Goal: Transaction & Acquisition: Purchase product/service

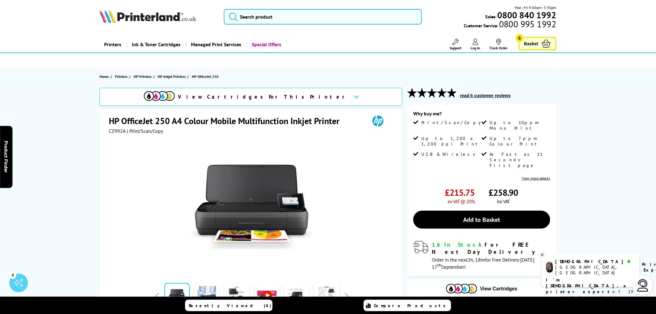
click at [529, 44] on span "Basket" at bounding box center [531, 43] width 14 height 8
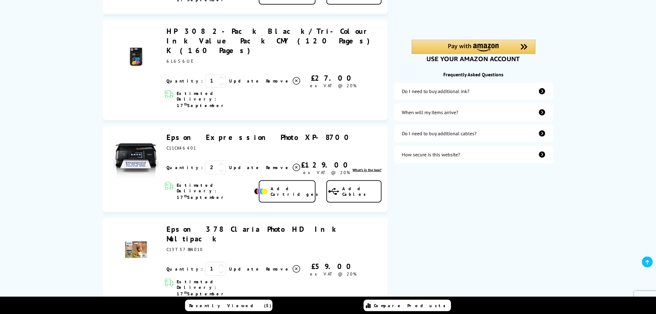
scroll to position [206, 0]
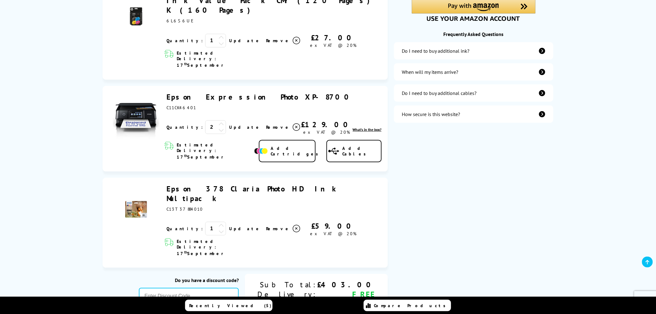
click at [219, 127] on icon at bounding box center [222, 130] width 6 height 6
click at [229, 124] on link "Update" at bounding box center [245, 127] width 32 height 6
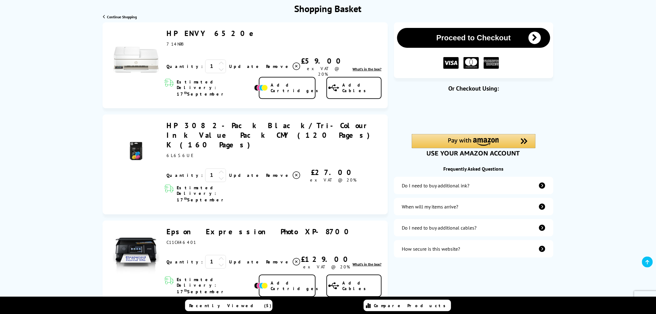
scroll to position [69, 0]
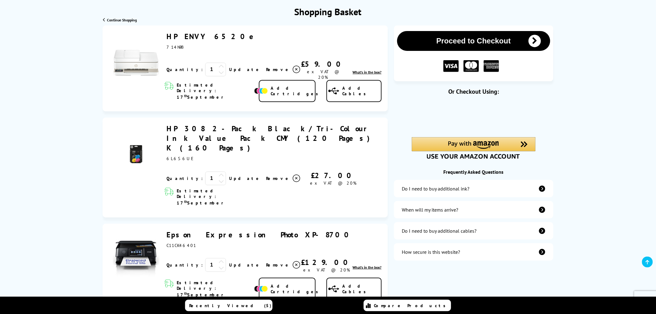
click at [128, 59] on img at bounding box center [136, 55] width 47 height 47
click at [184, 38] on link "HP ENVY 6520e" at bounding box center [212, 37] width 93 height 10
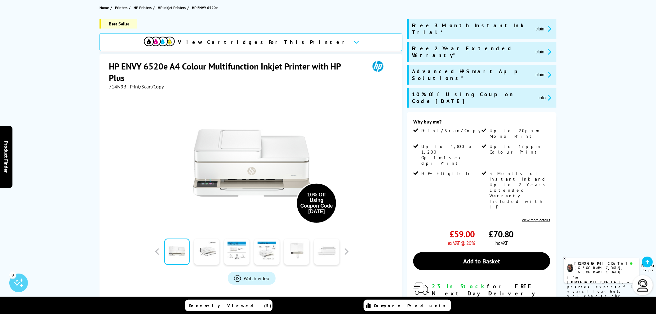
scroll to position [103, 0]
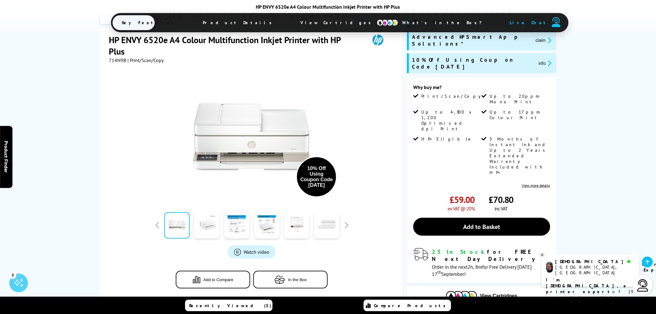
click at [201, 212] on link at bounding box center [206, 225] width 25 height 26
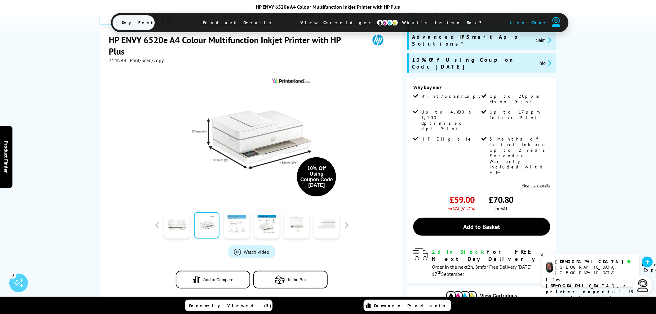
click at [237, 212] on link at bounding box center [236, 225] width 25 height 26
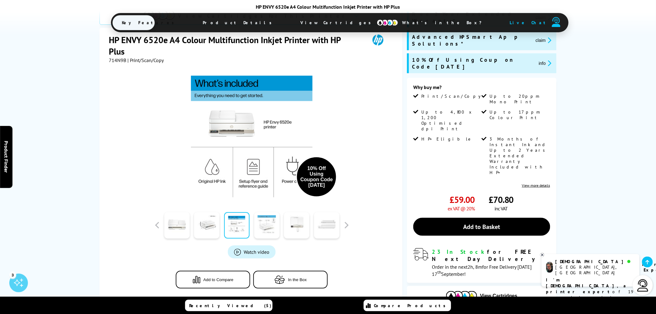
click at [262, 219] on link at bounding box center [266, 225] width 25 height 26
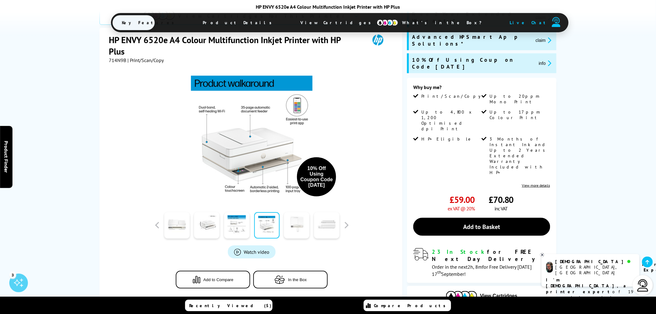
click at [288, 215] on link at bounding box center [296, 225] width 25 height 26
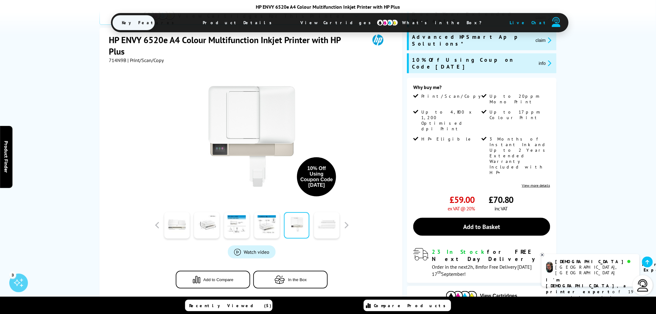
click at [335, 220] on link at bounding box center [326, 225] width 25 height 26
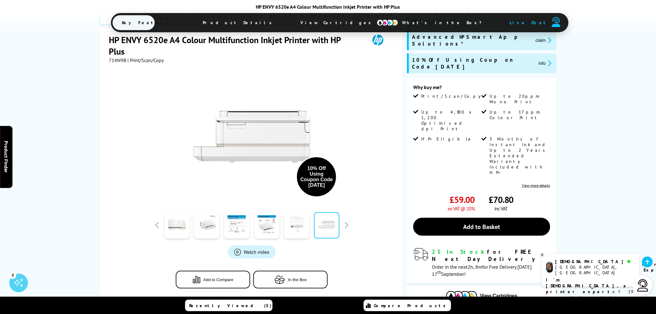
click at [292, 216] on link at bounding box center [296, 225] width 25 height 26
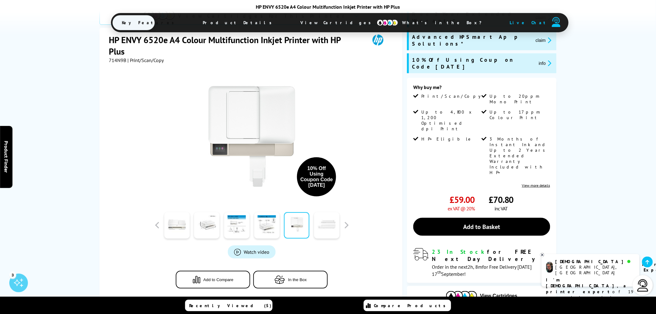
click at [326, 216] on link at bounding box center [326, 225] width 25 height 26
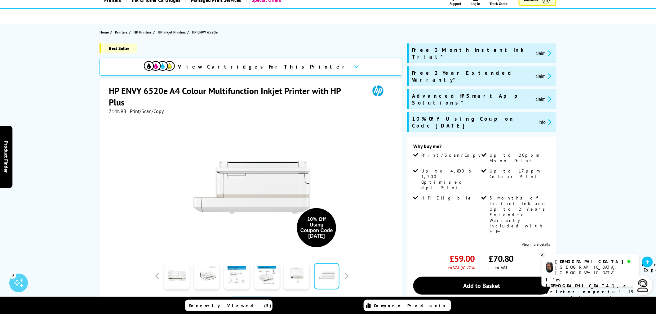
scroll to position [34, 0]
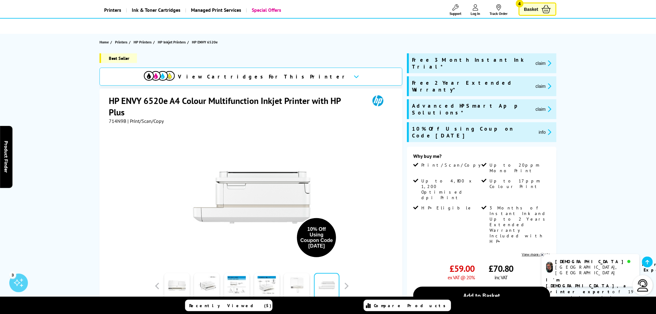
click at [293, 287] on link at bounding box center [296, 286] width 25 height 26
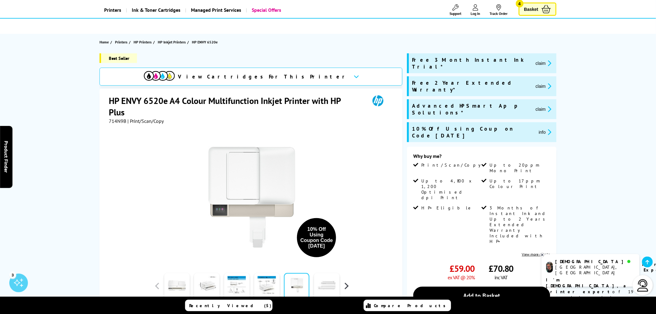
click at [346, 287] on button "button" at bounding box center [346, 285] width 9 height 9
click at [190, 286] on div at bounding box center [177, 285] width 30 height 31
click at [182, 286] on link at bounding box center [176, 286] width 25 height 26
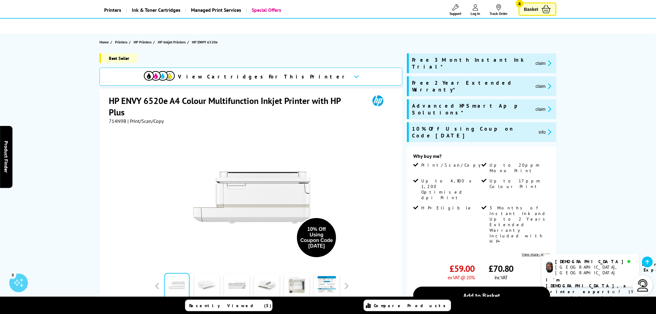
click at [200, 284] on link at bounding box center [206, 286] width 25 height 26
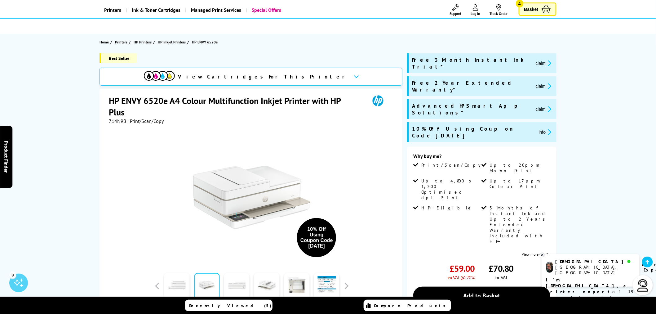
click at [228, 284] on link at bounding box center [236, 286] width 25 height 26
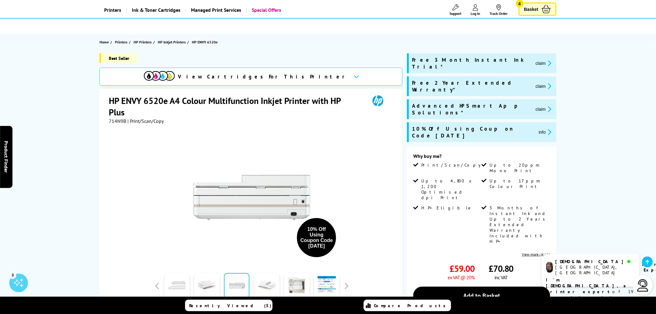
click at [257, 287] on link at bounding box center [266, 286] width 25 height 26
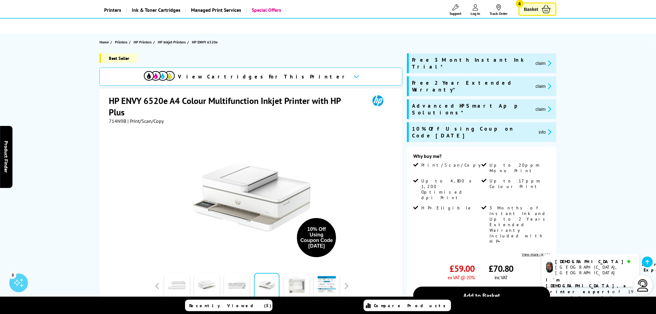
click at [304, 289] on link at bounding box center [296, 286] width 25 height 26
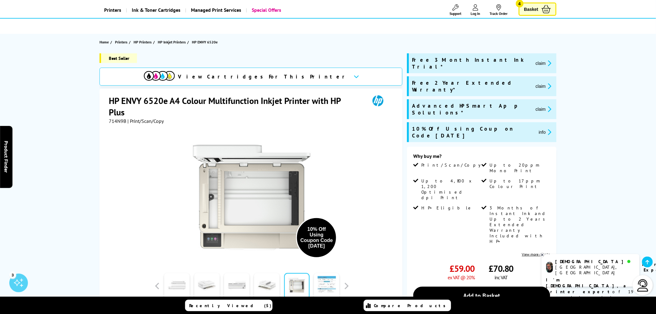
click at [325, 288] on link at bounding box center [326, 286] width 25 height 26
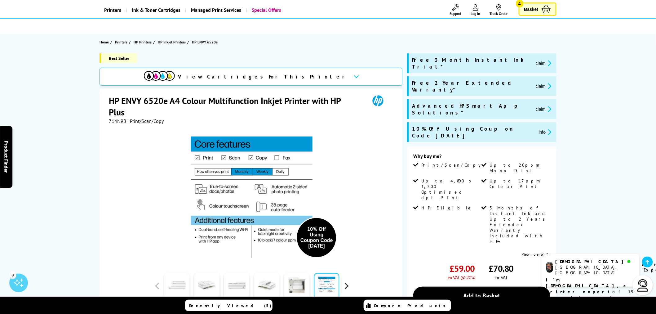
click at [345, 283] on button "button" at bounding box center [346, 285] width 9 height 9
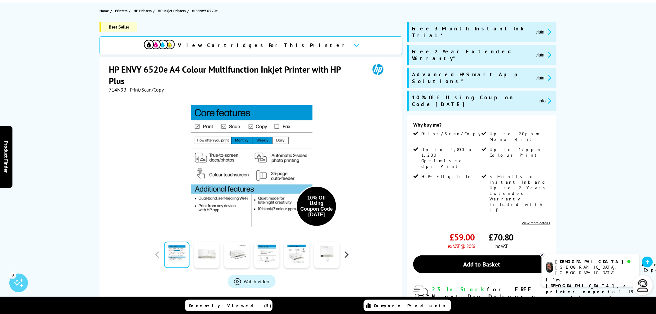
scroll to position [69, 0]
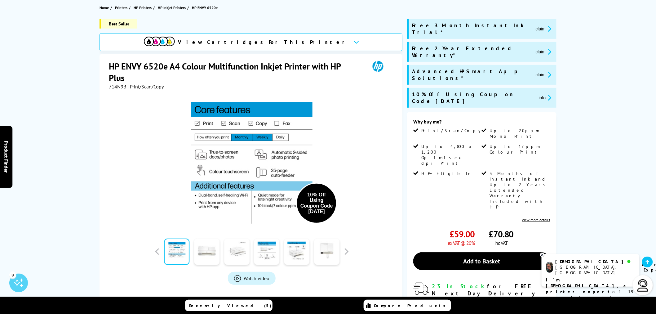
click at [237, 247] on link at bounding box center [236, 251] width 25 height 26
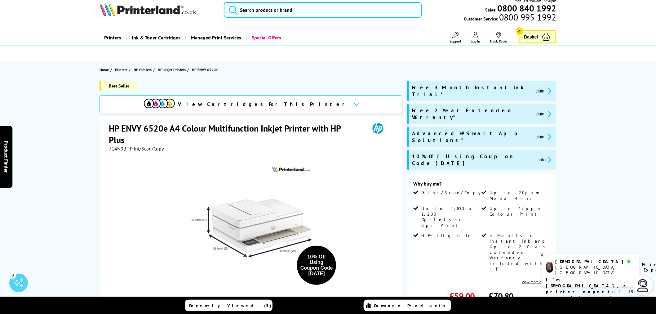
scroll to position [0, 0]
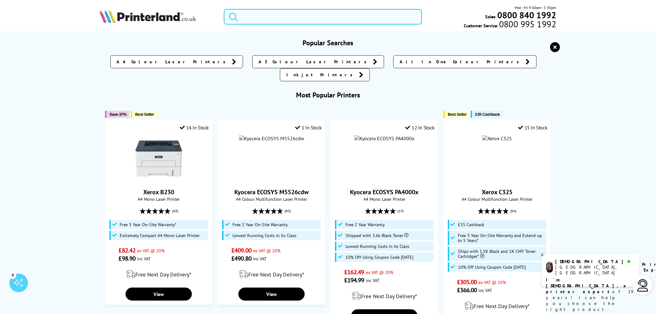
click at [249, 15] on input "search" at bounding box center [323, 17] width 198 height 16
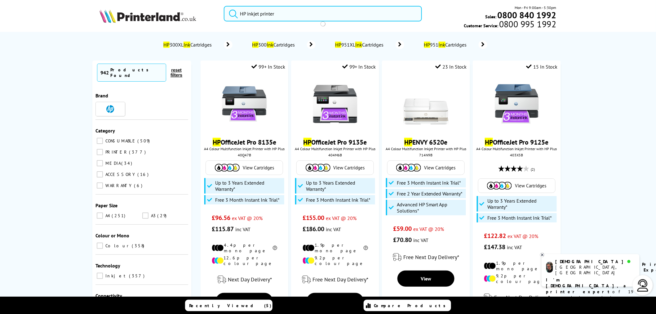
type input "HP inkjet printer"
click at [224, 6] on button "submit" at bounding box center [232, 13] width 16 height 14
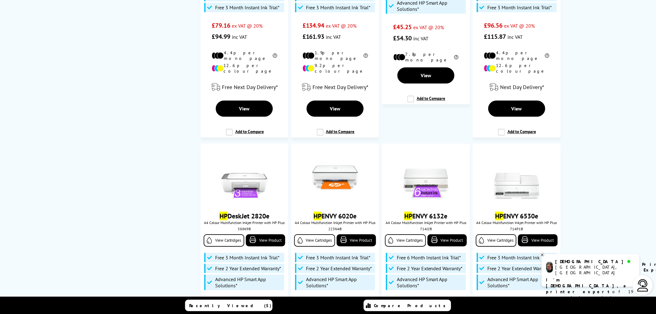
scroll to position [792, 0]
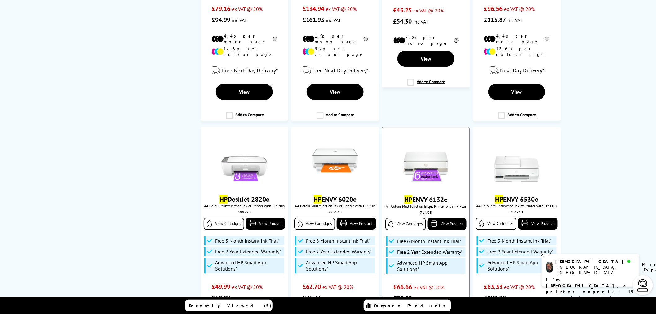
click at [427, 146] on img at bounding box center [426, 161] width 47 height 47
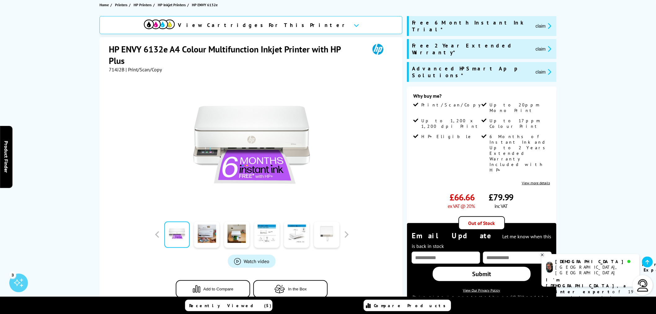
scroll to position [103, 0]
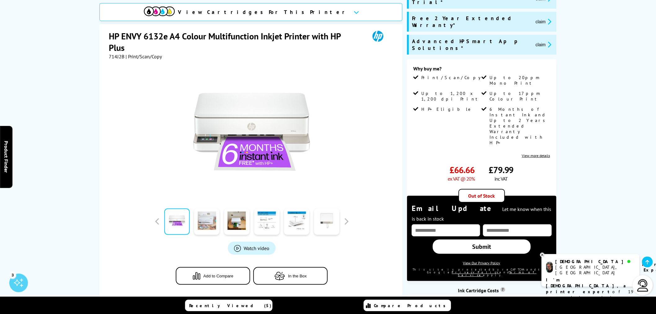
click at [215, 213] on link at bounding box center [206, 221] width 25 height 26
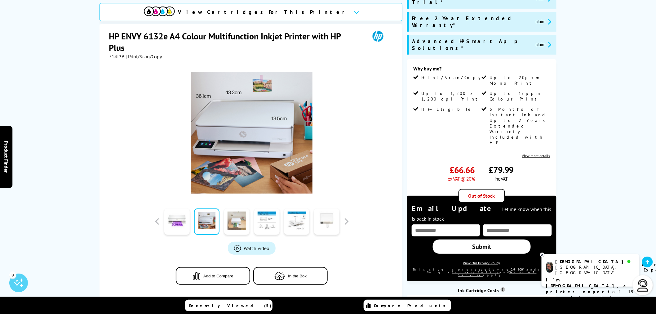
click at [244, 208] on link at bounding box center [236, 221] width 25 height 26
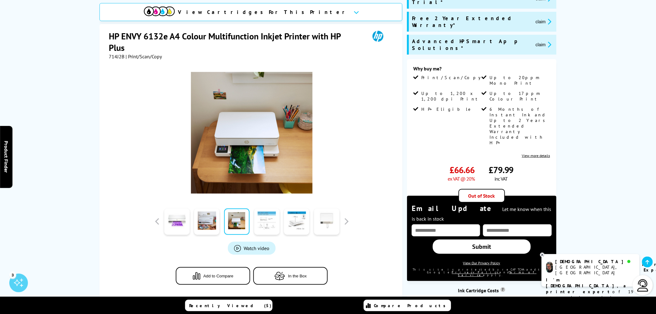
click at [263, 208] on link at bounding box center [266, 221] width 25 height 26
click at [282, 206] on div at bounding box center [297, 221] width 30 height 31
click at [275, 208] on link at bounding box center [266, 221] width 25 height 26
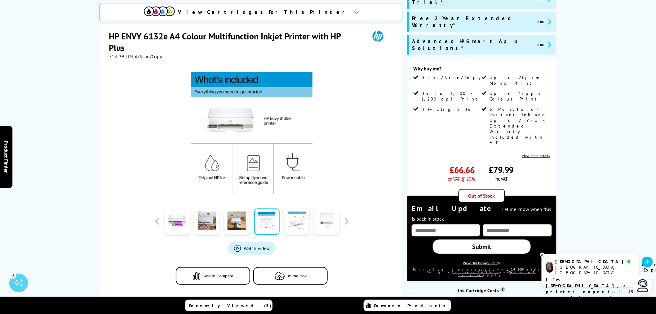
click at [308, 208] on link at bounding box center [296, 221] width 25 height 26
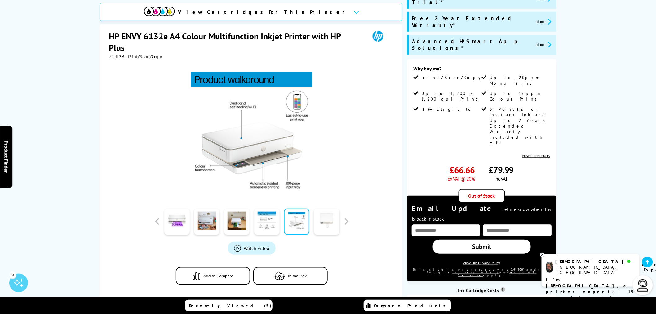
click at [320, 208] on link at bounding box center [326, 221] width 25 height 26
click at [334, 208] on link at bounding box center [326, 221] width 25 height 26
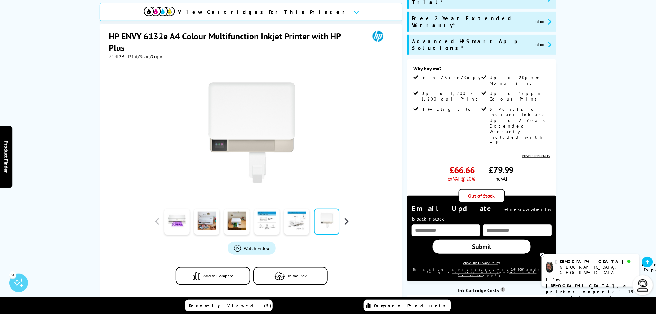
click at [348, 217] on button "button" at bounding box center [346, 221] width 9 height 9
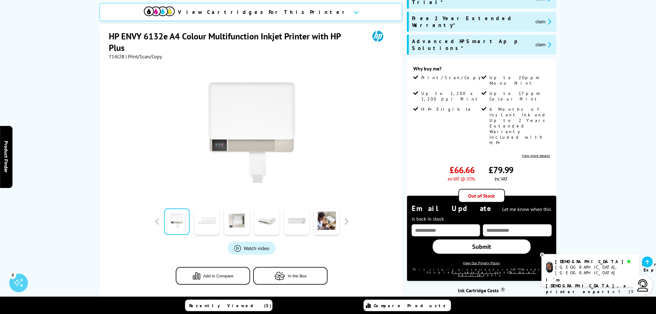
click at [201, 213] on link at bounding box center [206, 221] width 25 height 26
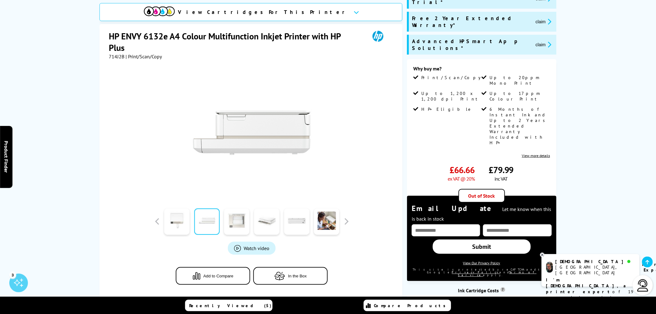
click at [238, 211] on link at bounding box center [236, 221] width 25 height 26
click at [234, 208] on link at bounding box center [236, 221] width 25 height 26
click at [275, 208] on link at bounding box center [266, 221] width 25 height 26
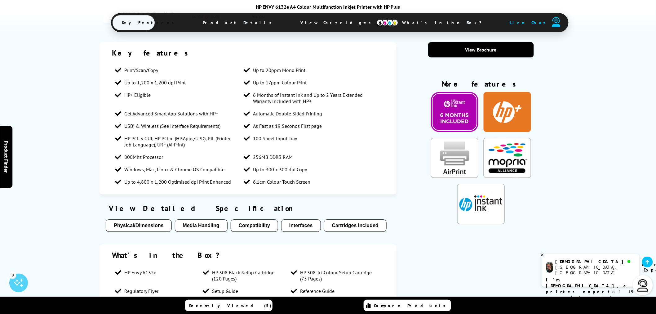
scroll to position [585, 0]
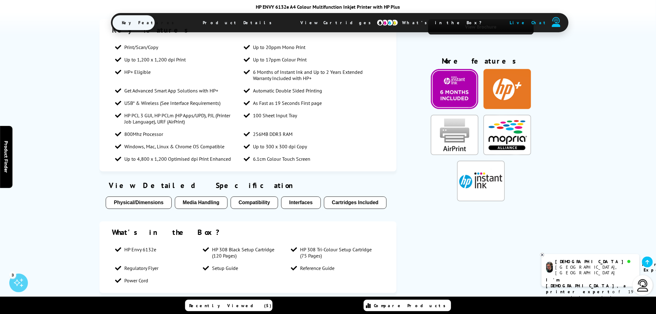
click at [145, 196] on button "Physical/Dimensions" at bounding box center [139, 202] width 66 height 12
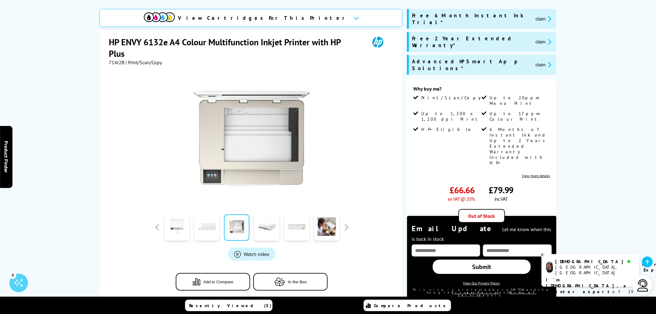
scroll to position [77, 0]
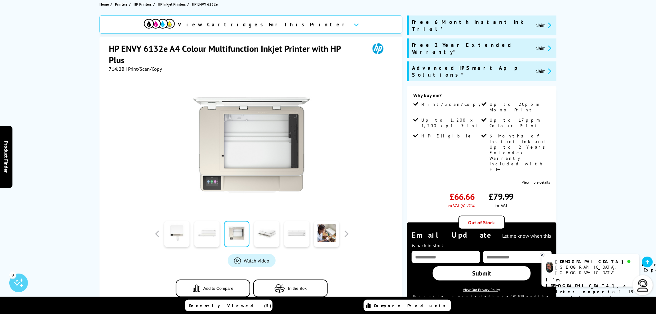
click at [254, 235] on div at bounding box center [267, 233] width 30 height 31
click at [269, 237] on link at bounding box center [266, 234] width 25 height 26
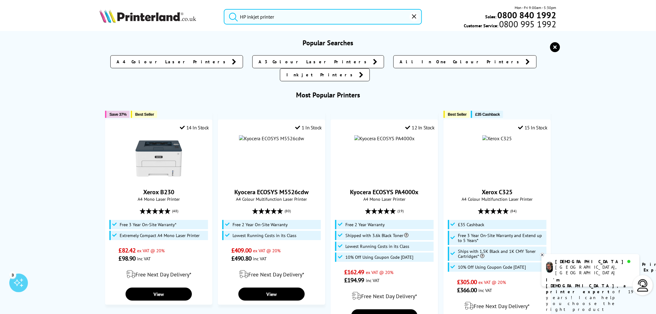
click at [281, 17] on input "HP inkjet printer" at bounding box center [323, 17] width 198 height 16
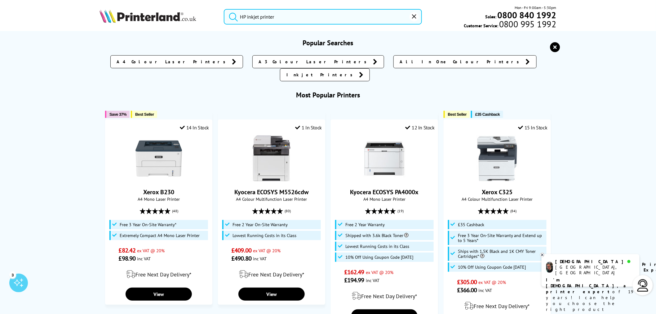
click at [224, 9] on button "submit" at bounding box center [232, 16] width 16 height 14
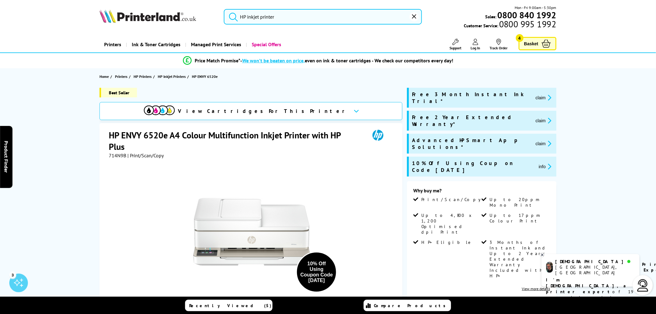
click at [285, 20] on input "HP inkjet printer" at bounding box center [323, 17] width 198 height 16
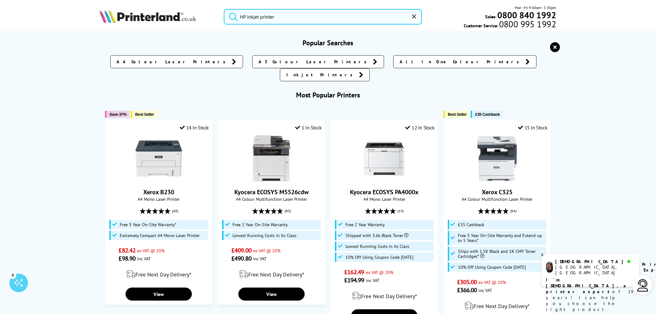
click at [224, 9] on button "submit" at bounding box center [232, 16] width 16 height 14
click at [286, 20] on input "HP inkjet printer" at bounding box center [323, 17] width 198 height 16
click at [356, 72] on span "Inkjet Printers" at bounding box center [320, 75] width 69 height 6
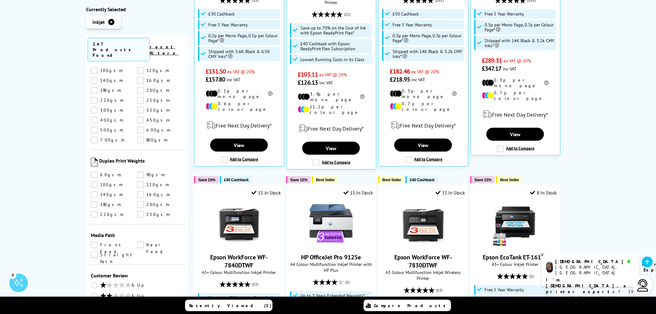
scroll to position [850, 0]
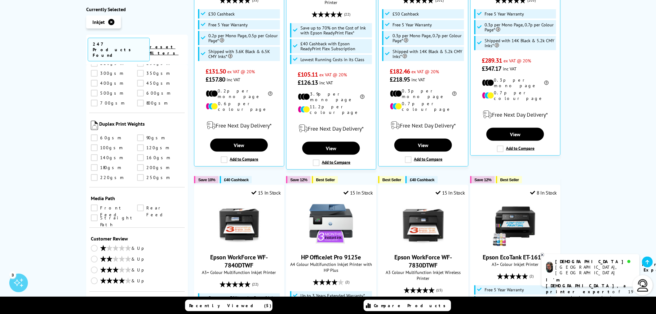
click at [141, 308] on link "White" at bounding box center [160, 311] width 46 height 7
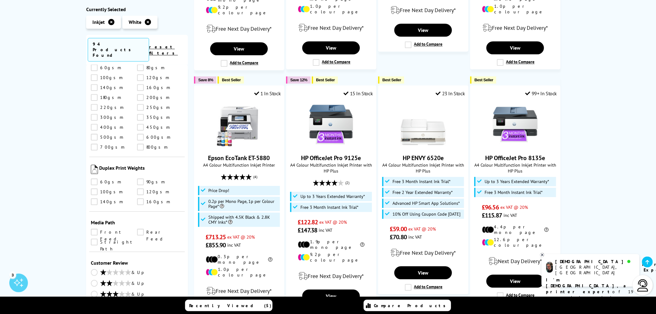
scroll to position [620, 0]
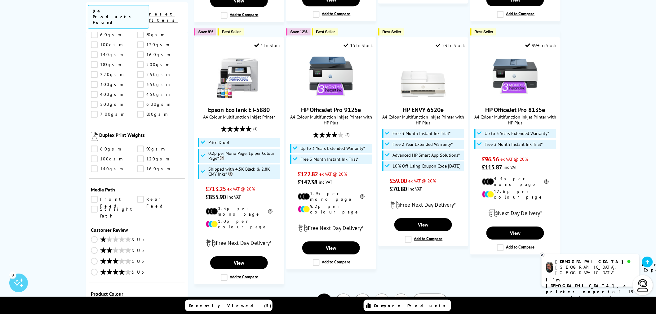
click at [438, 298] on icon at bounding box center [438, 301] width 4 height 6
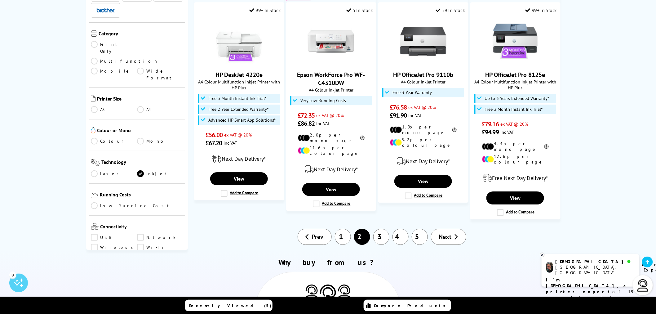
scroll to position [689, 0]
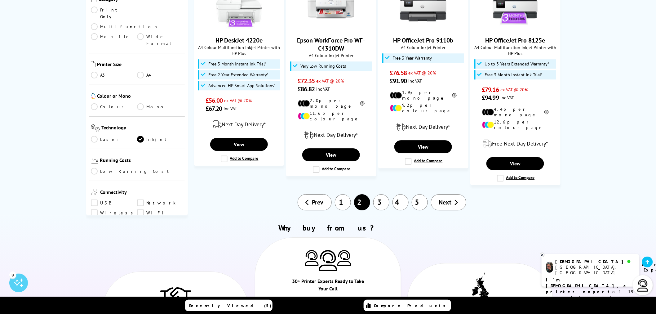
click at [448, 198] on span "Next" at bounding box center [445, 202] width 13 height 8
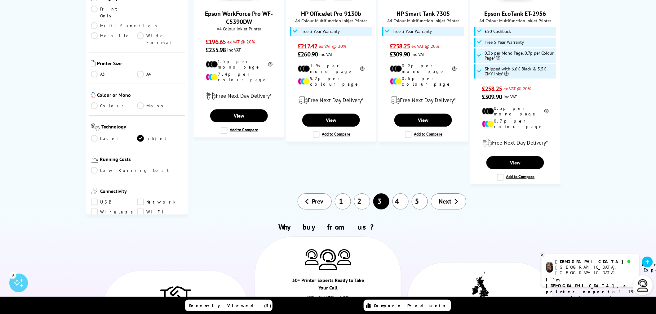
scroll to position [689, 0]
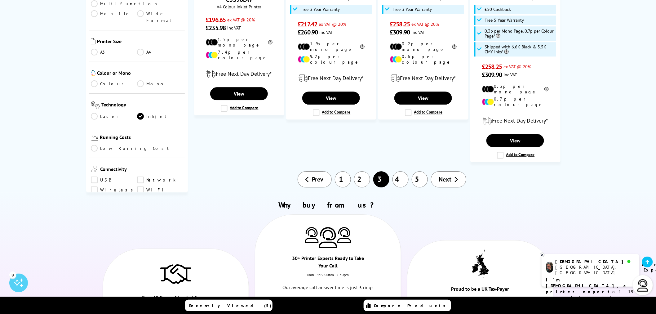
click at [453, 171] on link "Next" at bounding box center [448, 179] width 35 height 16
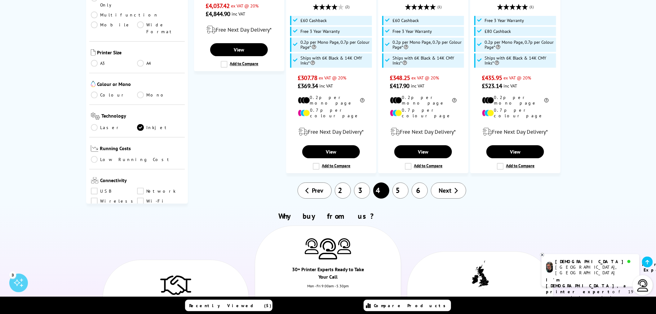
scroll to position [758, 0]
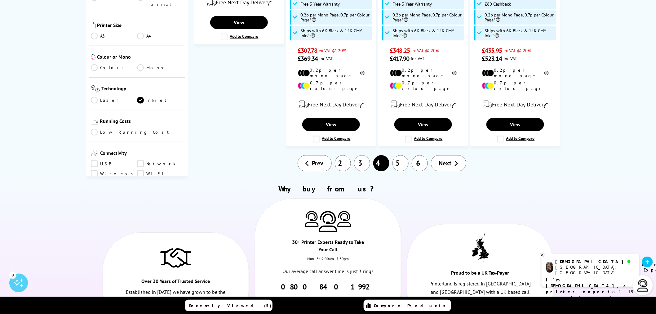
click at [459, 155] on link "Next" at bounding box center [448, 163] width 35 height 16
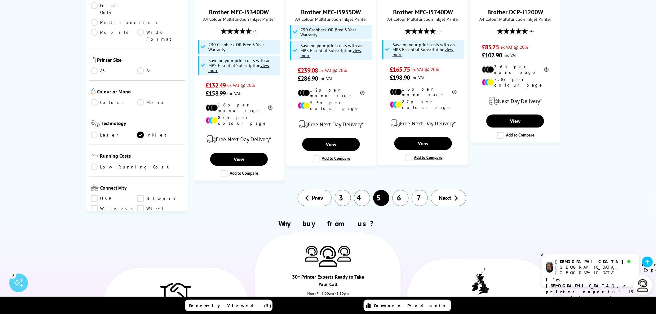
scroll to position [758, 0]
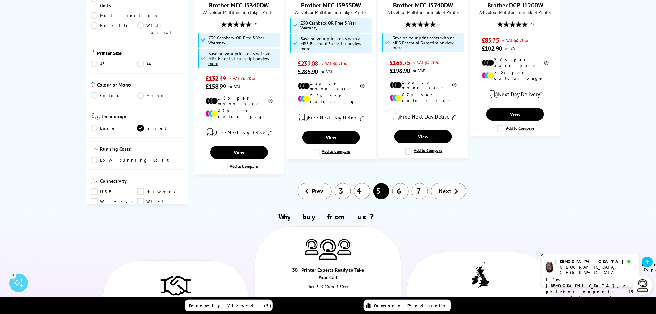
click at [398, 183] on link "6" at bounding box center [400, 191] width 16 height 16
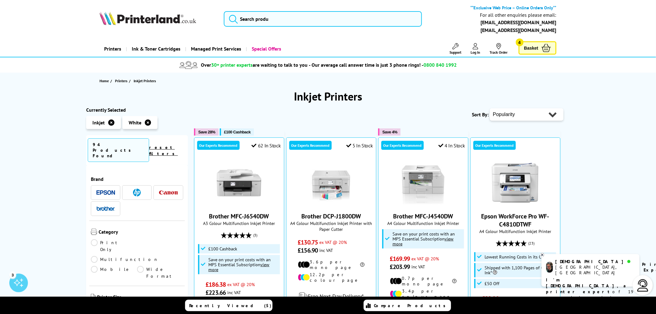
click at [539, 51] on link "Basket 4" at bounding box center [538, 47] width 38 height 13
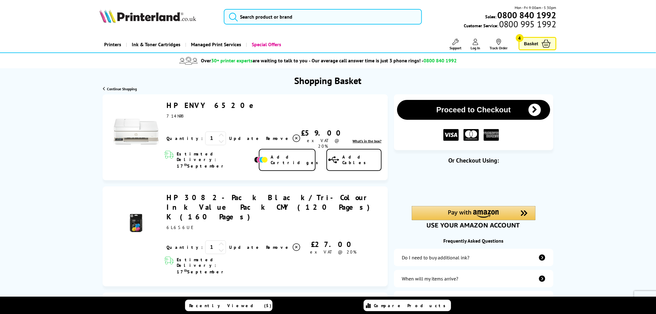
click at [187, 104] on link "HP ENVY 6520e" at bounding box center [212, 105] width 93 height 10
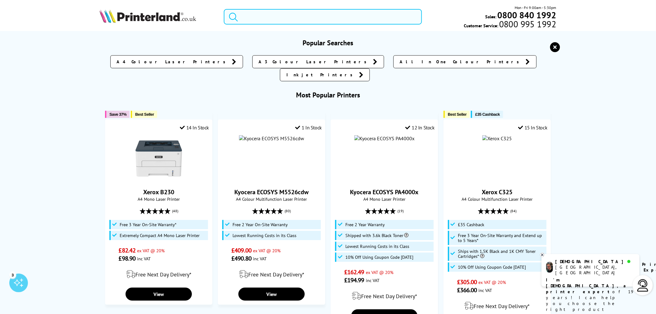
click at [339, 14] on input "search" at bounding box center [323, 17] width 198 height 16
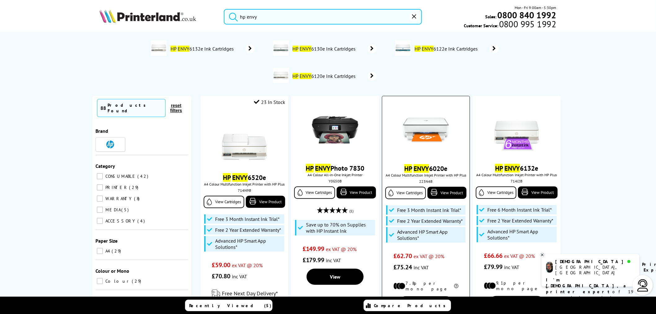
scroll to position [34, 0]
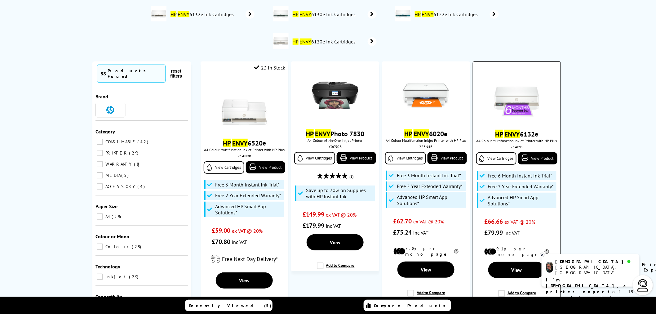
type input "hp envy"
click at [522, 91] on img at bounding box center [517, 96] width 47 height 47
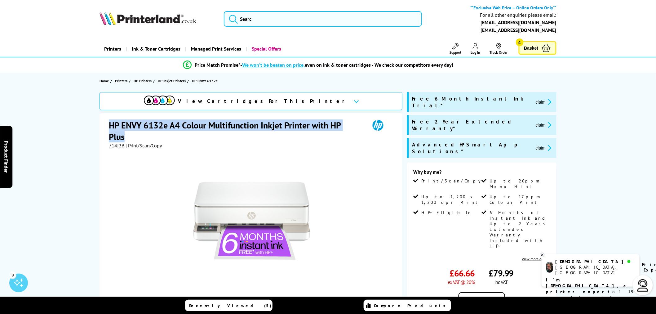
drag, startPoint x: 109, startPoint y: 124, endPoint x: 131, endPoint y: 140, distance: 27.4
click at [131, 140] on h1 "HP ENVY 6132e A4 Colour Multifunction Inkjet Printer with HP Plus" at bounding box center [236, 130] width 255 height 23
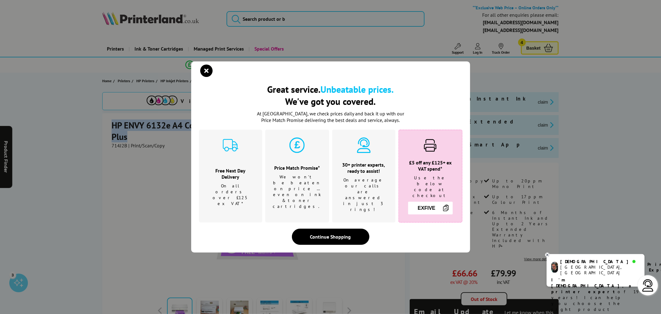
copy h1 "HP ENVY 6132e A4 Colour Multifunction Inkjet Printer with HP Plus"
click at [202, 74] on icon "close modal" at bounding box center [207, 70] width 12 height 12
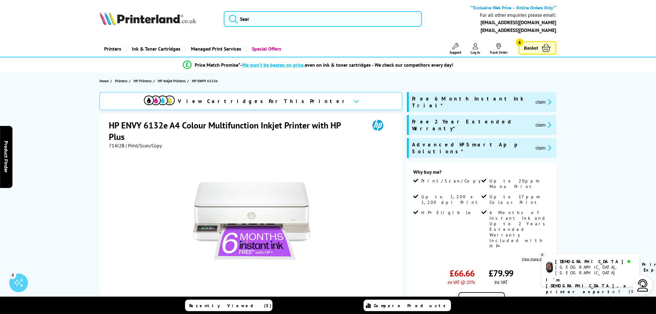
click at [523, 47] on link "Basket 4" at bounding box center [538, 47] width 38 height 13
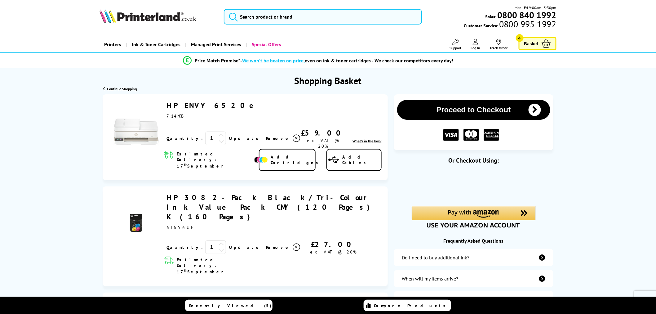
click at [266, 135] on span "Remove" at bounding box center [278, 138] width 24 height 6
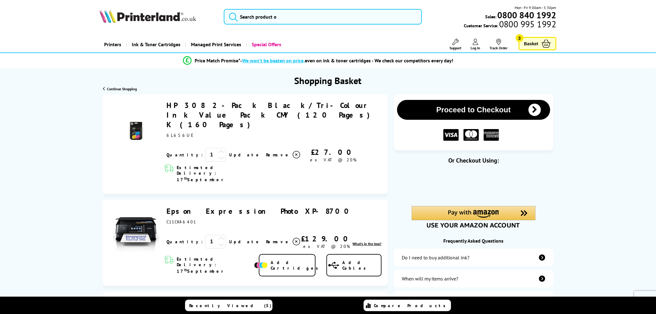
click at [266, 152] on span "Remove" at bounding box center [278, 155] width 24 height 6
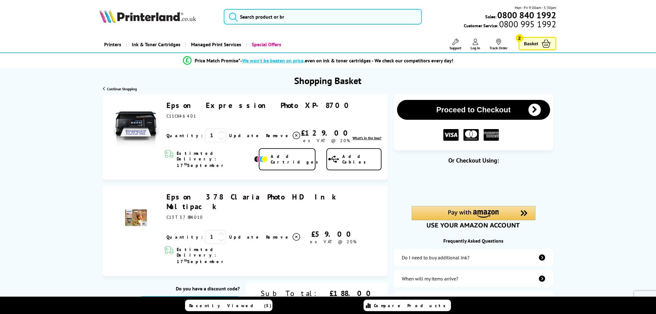
click at [193, 104] on link "Epson Expression Photo XP-8700" at bounding box center [259, 105] width 187 height 10
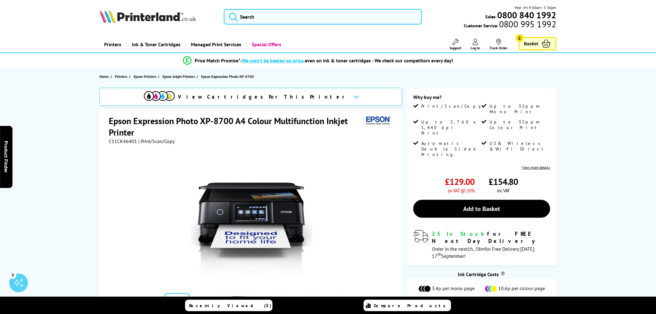
click at [533, 44] on span "Basket" at bounding box center [531, 43] width 14 height 8
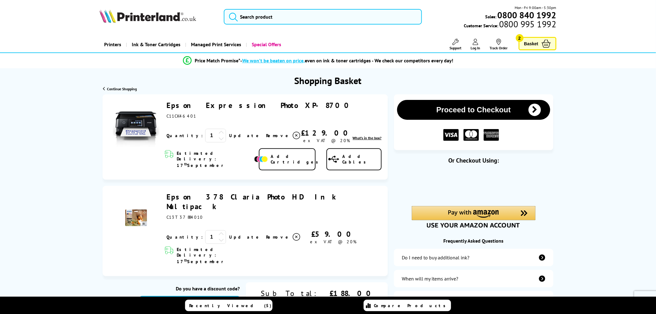
click at [228, 296] on input "text" at bounding box center [190, 304] width 100 height 17
type input "[DATE]"
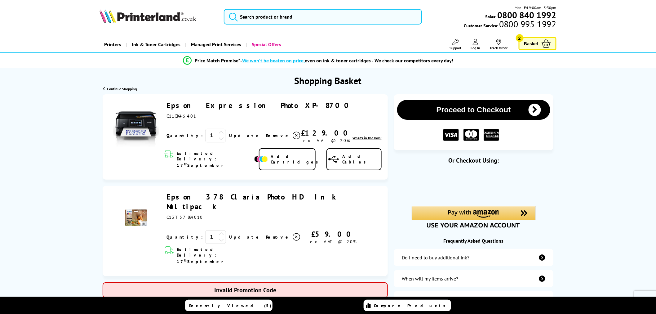
click at [141, 11] on img at bounding box center [148, 16] width 97 height 14
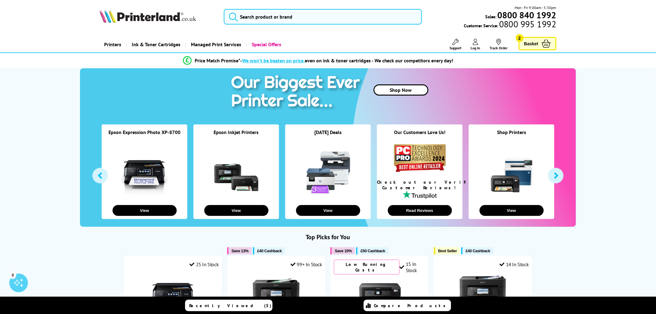
click at [535, 39] on link "Basket 2" at bounding box center [538, 43] width 38 height 13
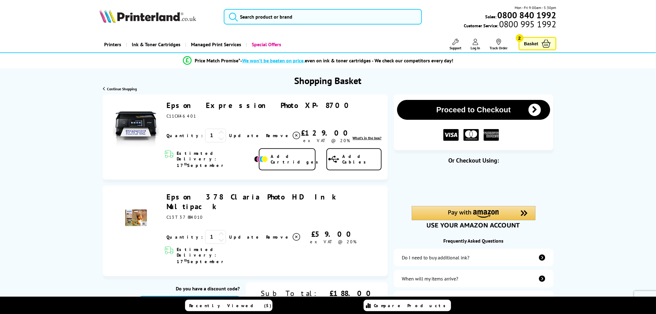
click at [186, 296] on input "text" at bounding box center [190, 304] width 100 height 17
type input "SEPT10"
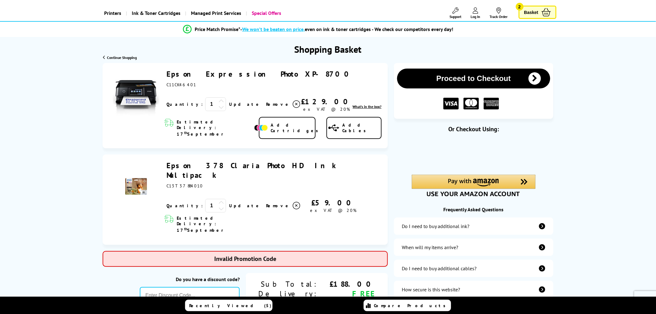
scroll to position [69, 0]
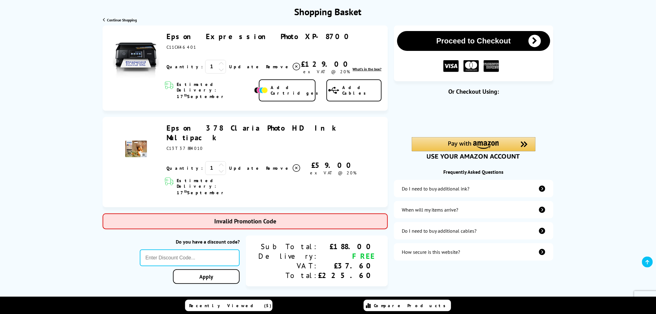
click at [463, 42] on button "Proceed to Checkout" at bounding box center [473, 41] width 153 height 20
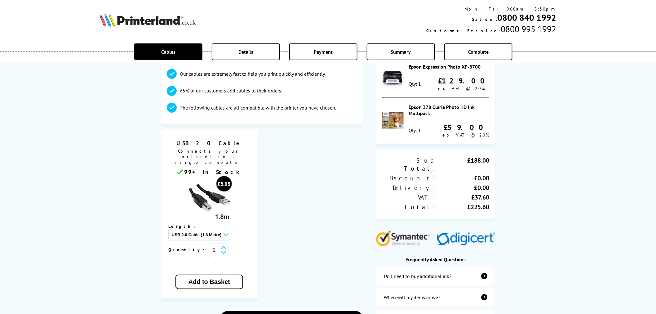
scroll to position [69, 0]
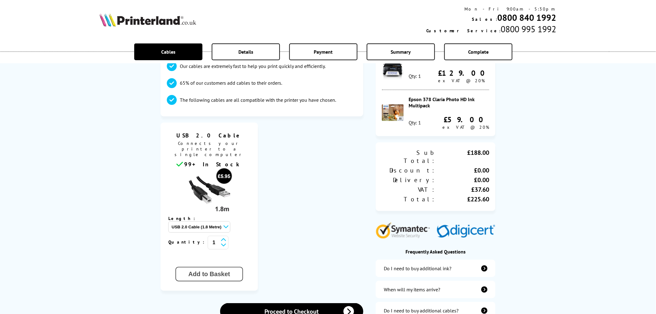
click at [208, 267] on button "Add to Basket" at bounding box center [209, 274] width 68 height 15
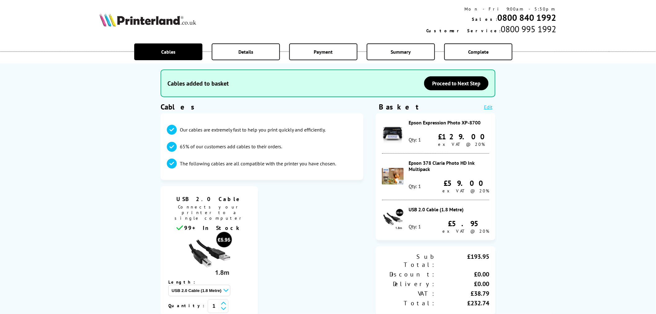
scroll to position [0, 0]
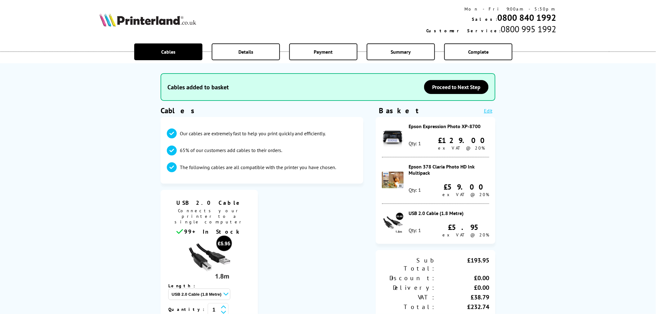
click at [394, 131] on img at bounding box center [393, 137] width 22 height 22
click at [426, 128] on div "Epson Expression Photo XP-8700" at bounding box center [449, 126] width 81 height 6
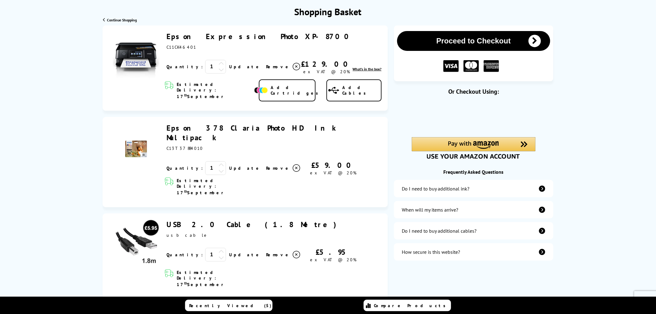
click at [185, 36] on link "Epson Expression Photo XP-8700" at bounding box center [259, 37] width 187 height 10
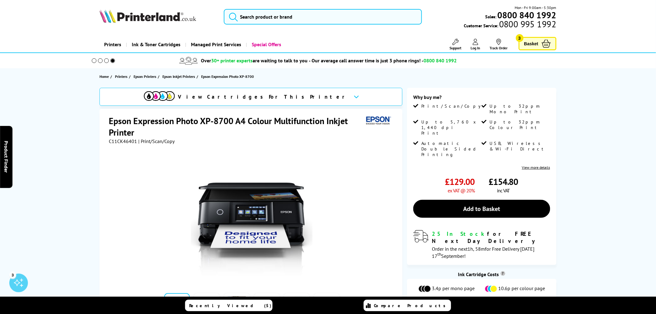
click at [535, 41] on span "Basket" at bounding box center [531, 43] width 14 height 8
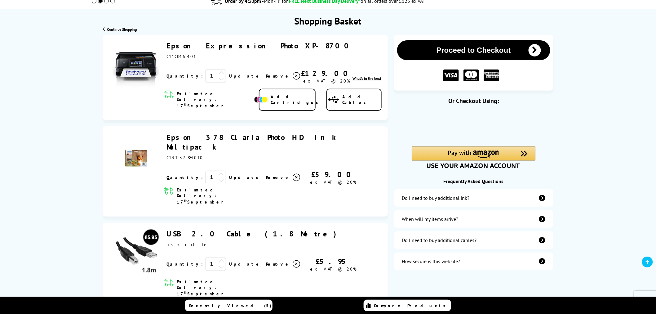
scroll to position [69, 0]
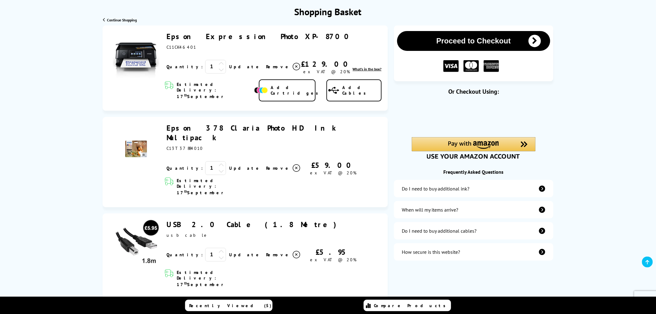
click at [444, 47] on button "Proceed to Checkout" at bounding box center [473, 41] width 153 height 20
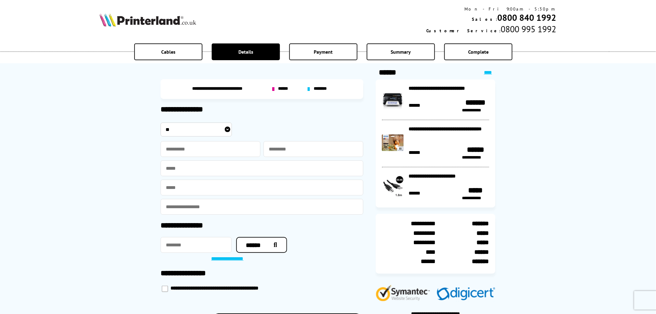
click at [193, 132] on select "** *** **** **" at bounding box center [196, 129] width 71 height 14
select select "***"
click at [161, 122] on select "** *** **** **" at bounding box center [196, 129] width 71 height 14
click at [189, 150] on input "text" at bounding box center [211, 149] width 100 height 16
type input "*****"
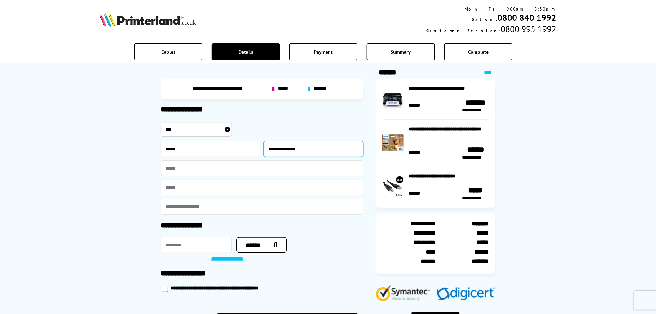
type input "**********"
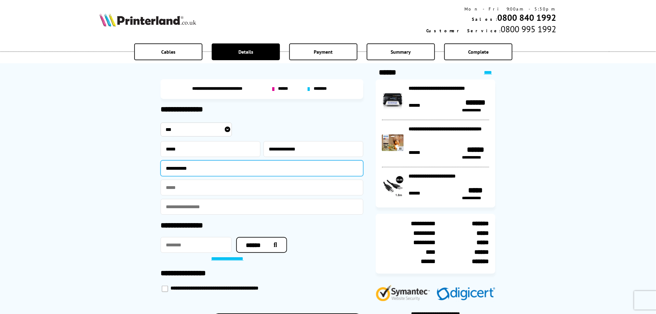
type input "**********"
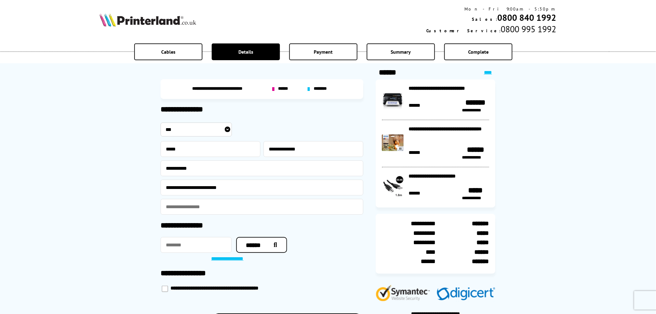
type input "**********"
click at [196, 241] on input "text" at bounding box center [196, 245] width 71 height 16
type input "*******"
click at [277, 246] on icon "button" at bounding box center [274, 245] width 7 height 6
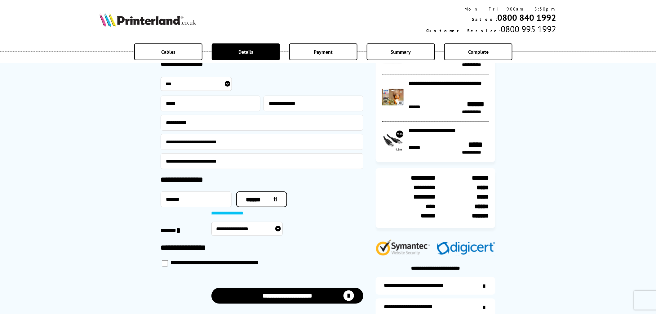
scroll to position [69, 0]
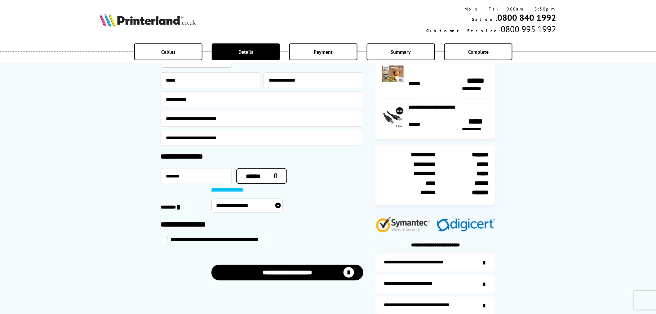
click at [272, 208] on select "**********" at bounding box center [246, 205] width 71 height 14
select select "**********"
click at [211, 198] on select "**********" at bounding box center [246, 205] width 71 height 14
type input "*******"
select select "**********"
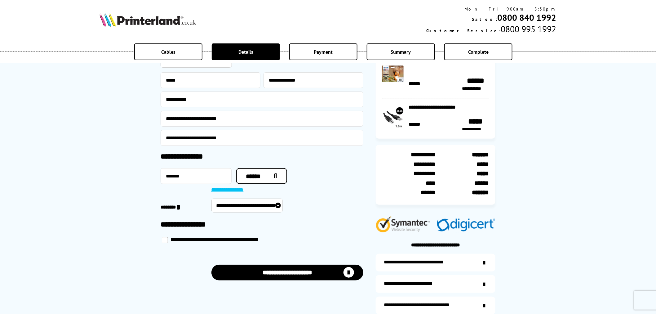
type input "**********"
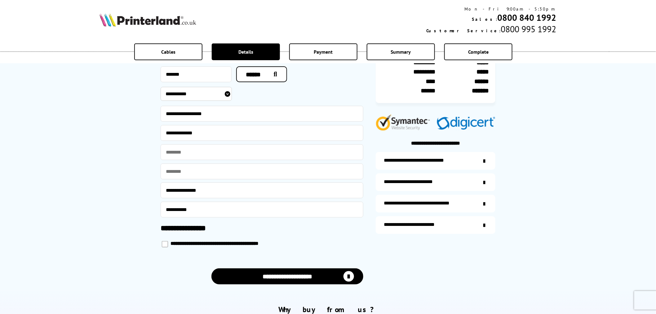
scroll to position [206, 0]
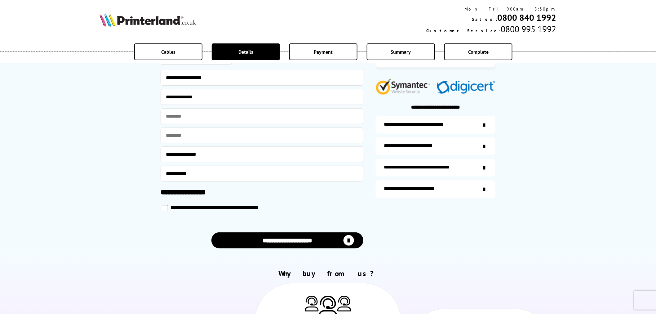
click at [264, 234] on button "**********" at bounding box center [287, 240] width 152 height 16
select select "**********"
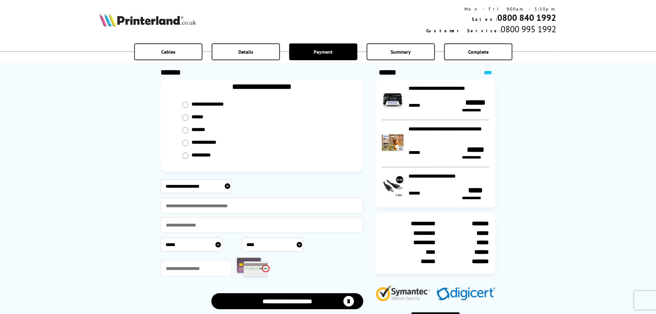
click at [185, 192] on div "**********" at bounding box center [237, 186] width 152 height 17
click at [185, 188] on select "**********" at bounding box center [196, 186] width 71 height 14
select select "****"
click at [161, 179] on select "**********" at bounding box center [196, 186] width 71 height 14
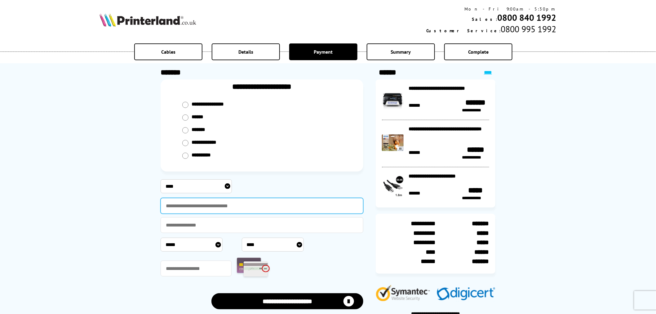
click at [186, 202] on input "text" at bounding box center [262, 206] width 203 height 16
type input "**********"
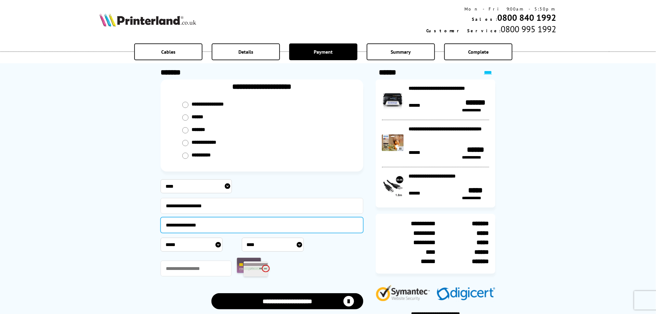
type input "**********"
click at [208, 239] on select "***** * * * * * * * * * ** ** **" at bounding box center [192, 244] width 62 height 14
select select "*"
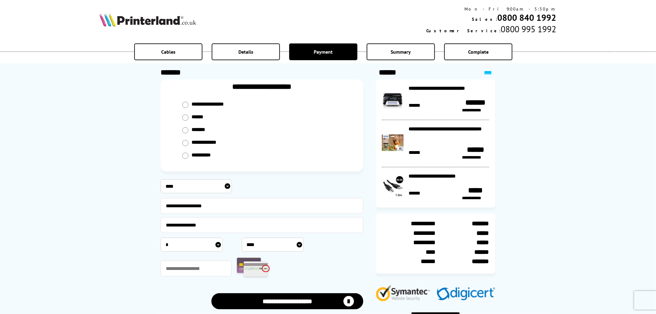
click at [161, 237] on select "***** * * * * * * * * * ** ** **" at bounding box center [192, 244] width 62 height 14
click at [259, 244] on select "**** **** **** **** **** **** **** **** **** **** **** **** **** **** **** ****…" at bounding box center [273, 244] width 62 height 14
select select "****"
click at [242, 237] on select "**** **** **** **** **** **** **** **** **** **** **** **** **** **** **** ****…" at bounding box center [273, 244] width 62 height 14
click at [194, 266] on input "text" at bounding box center [196, 268] width 71 height 16
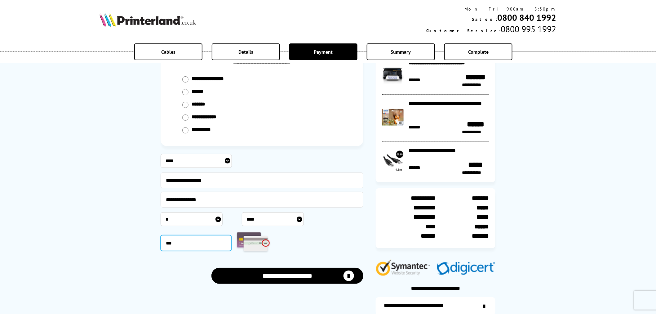
scroll to position [34, 0]
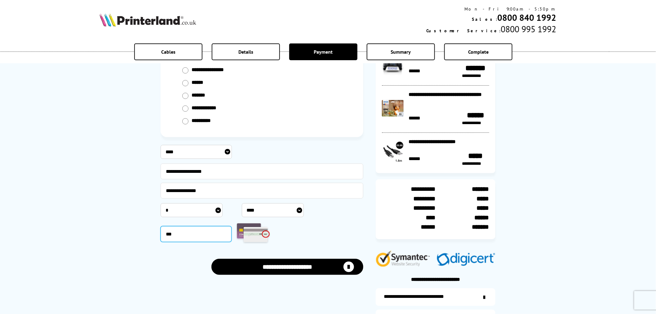
type input "***"
click at [246, 267] on button "**********" at bounding box center [287, 267] width 152 height 16
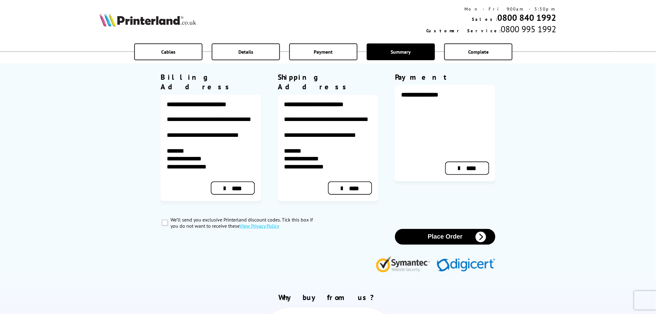
scroll to position [275, 0]
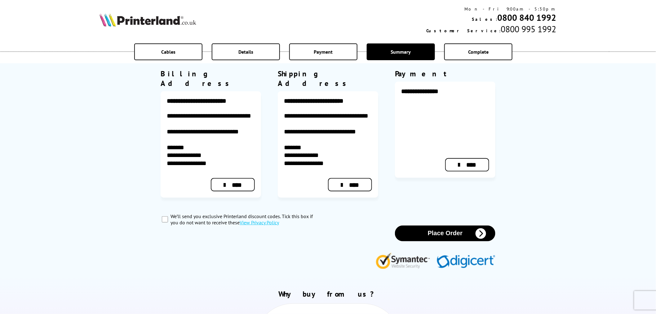
click at [165, 216] on input "We’ll send you exclusive Printerland discount codes. Tick this box if you do no…" at bounding box center [165, 219] width 6 height 6
checkbox input "true"
click at [437, 225] on button "Place Order" at bounding box center [445, 233] width 100 height 16
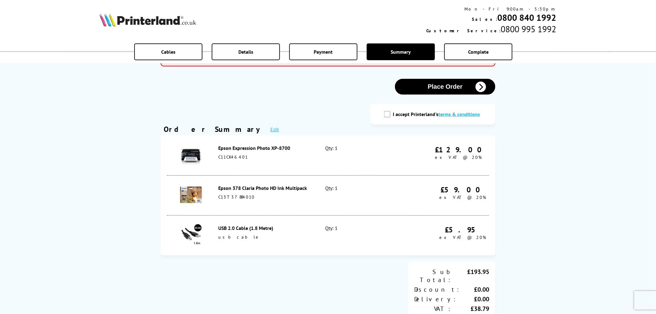
scroll to position [69, 0]
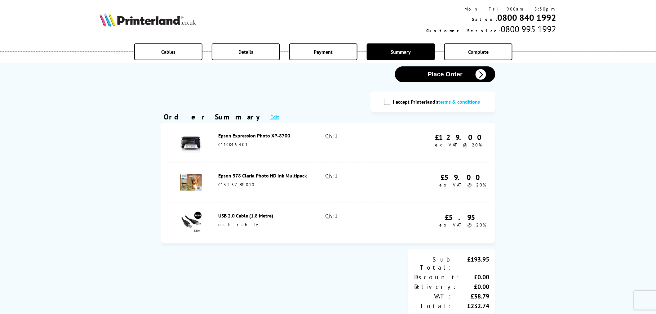
click at [390, 100] on input "I accept Printerland's terms & conditions" at bounding box center [387, 102] width 6 height 6
checkbox input "true"
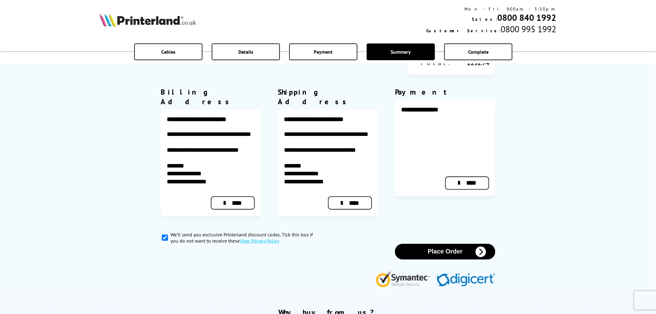
scroll to position [344, 0]
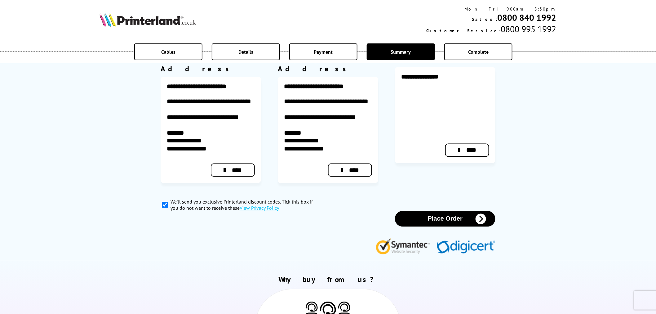
click at [415, 211] on button "Place Order" at bounding box center [445, 219] width 100 height 16
